Goal: Navigation & Orientation: Find specific page/section

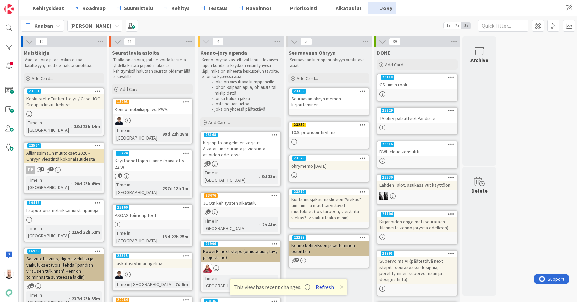
click at [324, 289] on button "Refresh" at bounding box center [325, 286] width 23 height 9
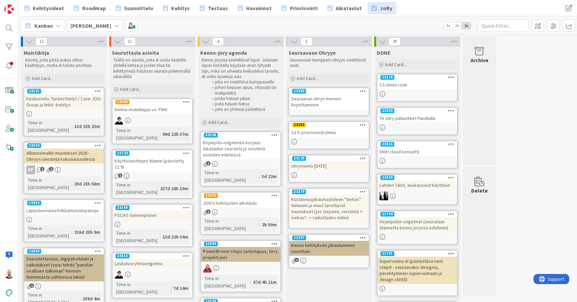
click at [149, 259] on div "Laskutusryhmäongelma" at bounding box center [153, 263] width 80 height 9
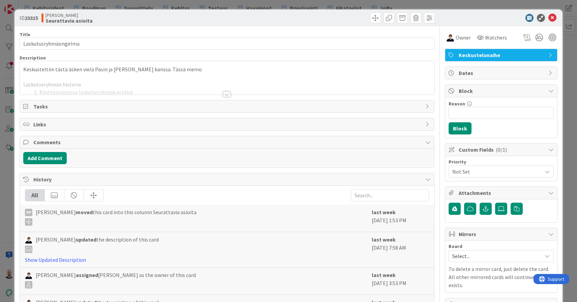
click at [227, 94] on div at bounding box center [226, 93] width 7 height 5
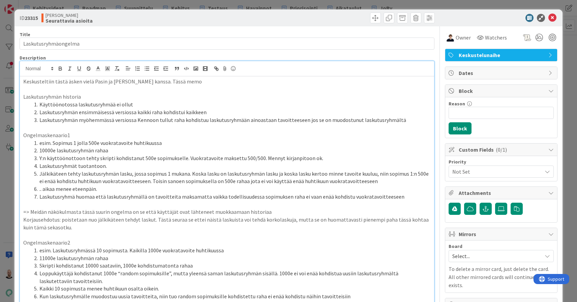
click at [400, 3] on div "ID 23315 [PERSON_NAME] asioita Title 20 / 128 Laskutusryhmäongelma Description …" at bounding box center [288, 151] width 577 height 302
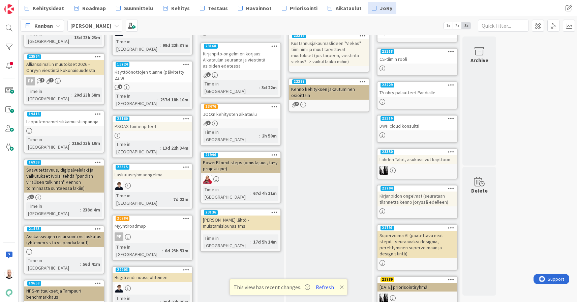
scroll to position [91, 0]
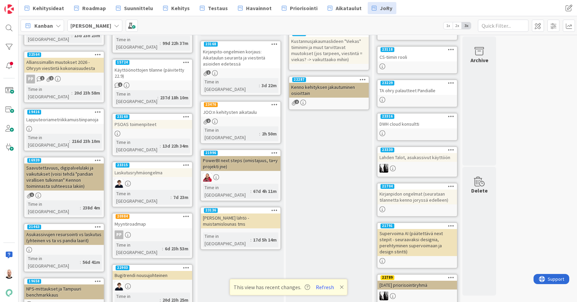
click at [239, 108] on div "JOO:n kehitysten aikataulu" at bounding box center [241, 112] width 80 height 9
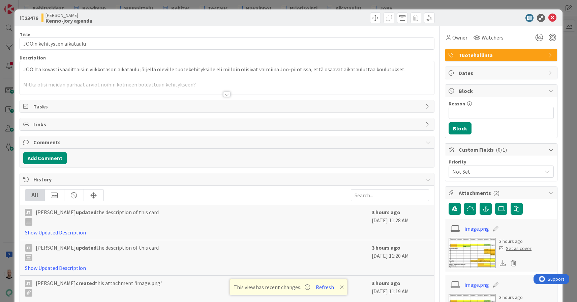
click at [229, 94] on div at bounding box center [226, 93] width 7 height 5
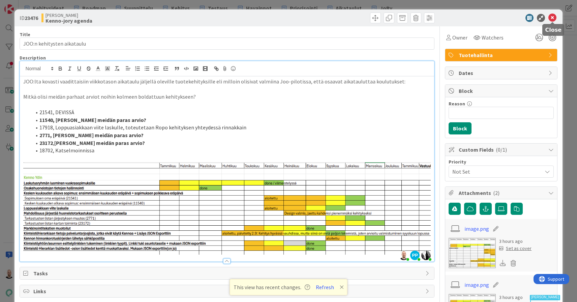
click at [554, 17] on icon at bounding box center [553, 18] width 8 height 8
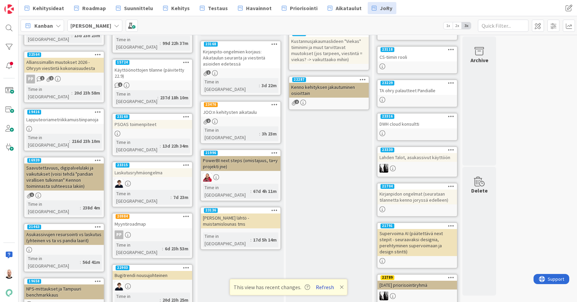
click at [325, 286] on button "Refresh" at bounding box center [325, 286] width 23 height 9
